Goal: Information Seeking & Learning: Learn about a topic

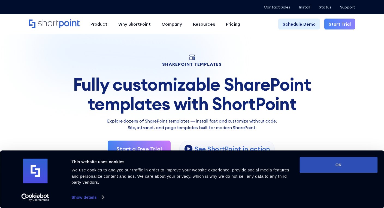
click at [333, 163] on button "OK" at bounding box center [338, 165] width 78 height 16
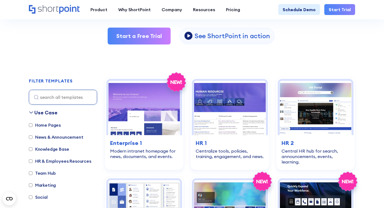
scroll to position [112, 0]
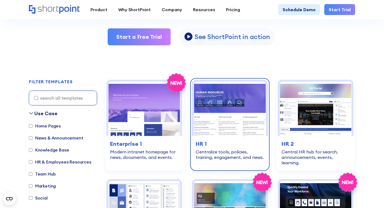
click at [227, 119] on img at bounding box center [230, 108] width 72 height 54
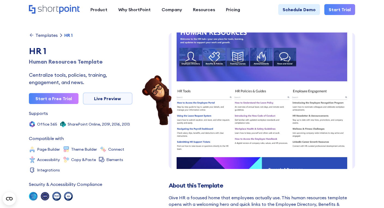
scroll to position [32, 0]
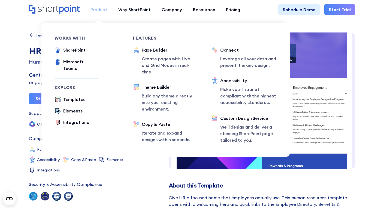
click at [97, 7] on div "Product" at bounding box center [98, 9] width 17 height 7
click at [44, 20] on div "works with SharePoint Microsoft Teams SAP Explore Templates Elements Integratio…" at bounding box center [165, 86] width 248 height 142
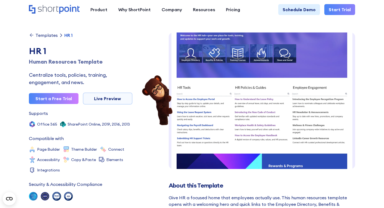
click at [189, 50] on img at bounding box center [262, 164] width 187 height 328
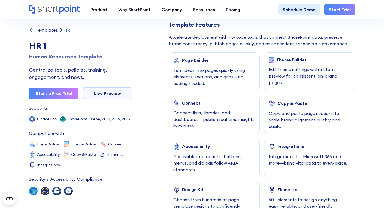
scroll to position [267, 0]
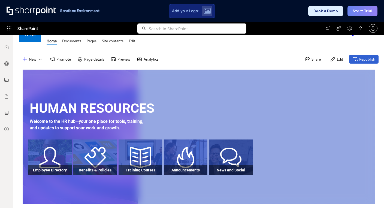
scroll to position [19, 0]
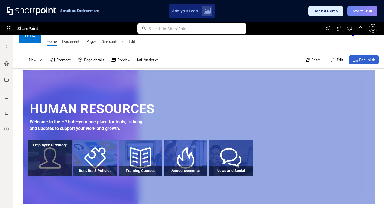
click at [47, 156] on div at bounding box center [50, 163] width 44 height 26
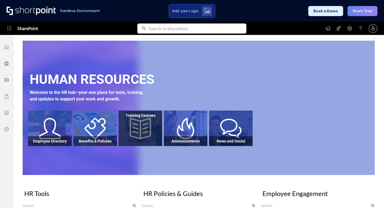
scroll to position [47, 0]
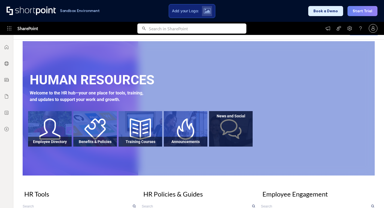
click at [218, 130] on div at bounding box center [231, 134] width 44 height 26
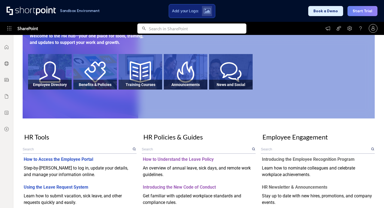
scroll to position [104, 0]
